Goal: Task Accomplishment & Management: Use online tool/utility

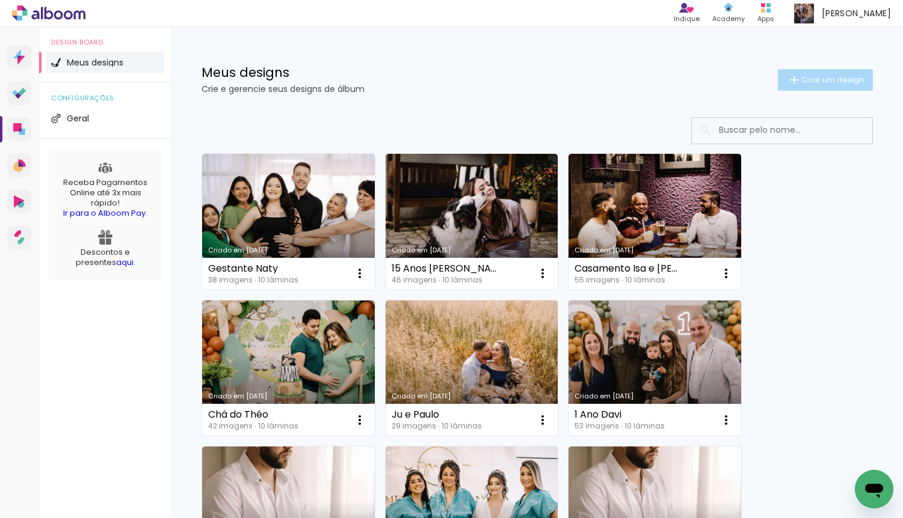
click at [842, 83] on span "Criar um design" at bounding box center [832, 80] width 63 height 8
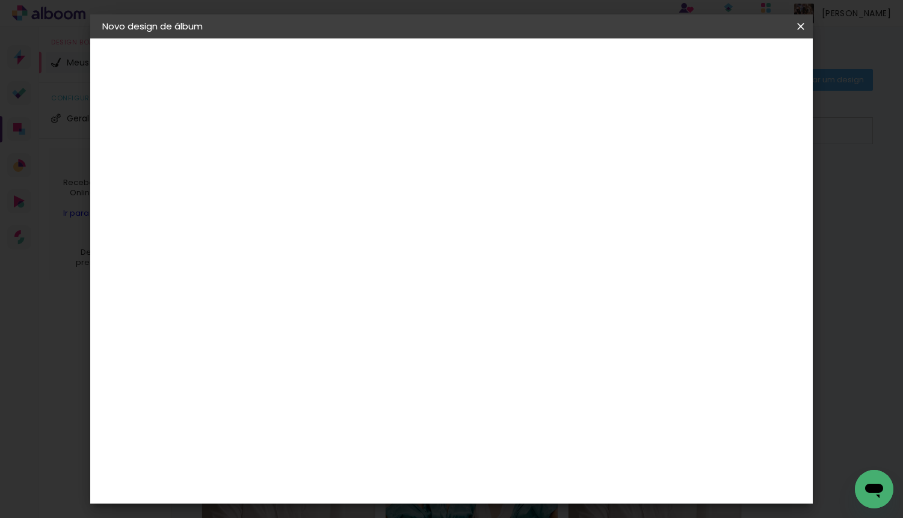
click at [299, 155] on input at bounding box center [299, 161] width 0 height 19
type input "Aniversário"
type paper-input "Aniversário"
click at [299, 161] on input "Aniversário [PERSON_NAME] e [PERSON_NAME]" at bounding box center [299, 161] width 0 height 19
type input "Aniversário [PERSON_NAME] e [PERSON_NAME]"
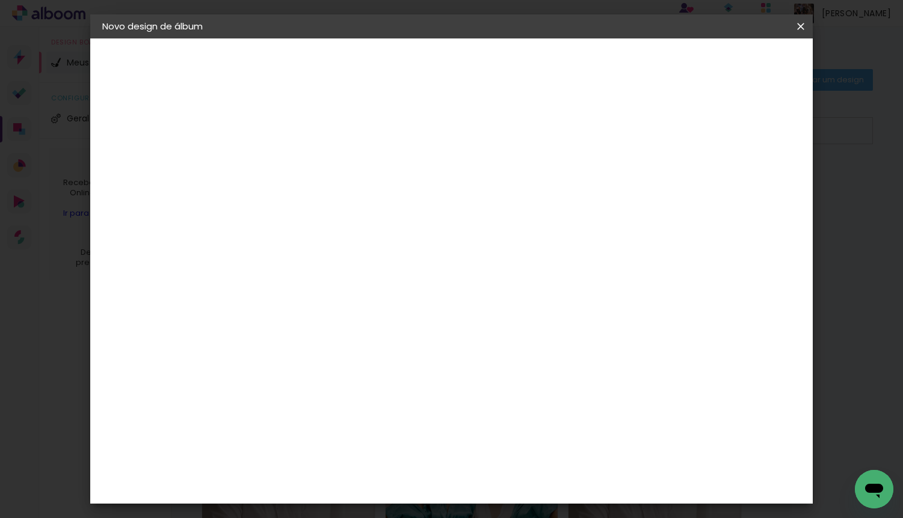
type paper-input "Aniversário [PERSON_NAME] e [PERSON_NAME]"
click at [0, 0] on slot "Avançar" at bounding box center [0, 0] width 0 height 0
